Goal: Navigation & Orientation: Find specific page/section

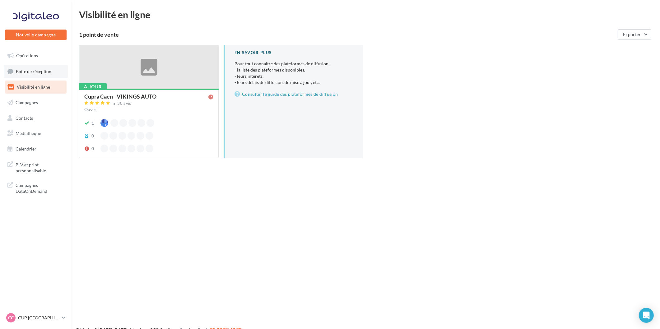
click at [22, 67] on link "Boîte de réception" at bounding box center [36, 71] width 64 height 13
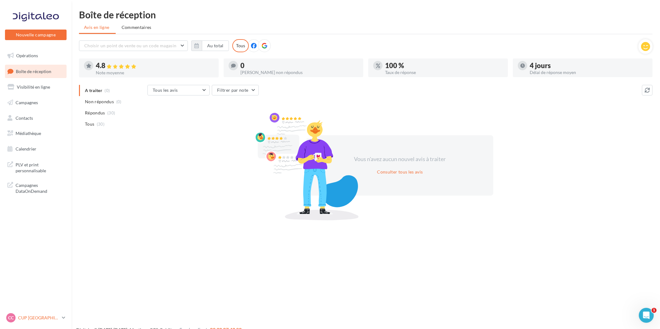
click at [24, 315] on p "CUP [GEOGRAPHIC_DATA]" at bounding box center [38, 318] width 41 height 6
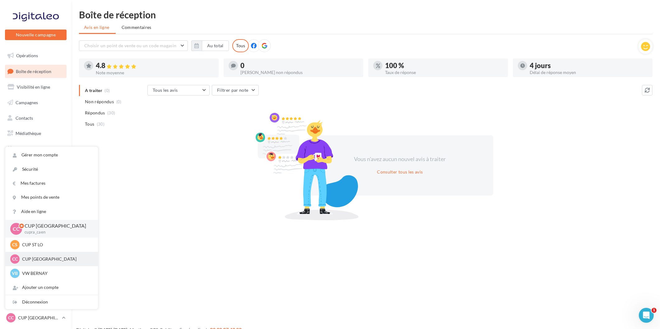
click at [41, 260] on p "CUP [GEOGRAPHIC_DATA]" at bounding box center [56, 259] width 68 height 6
